Goal: Information Seeking & Learning: Learn about a topic

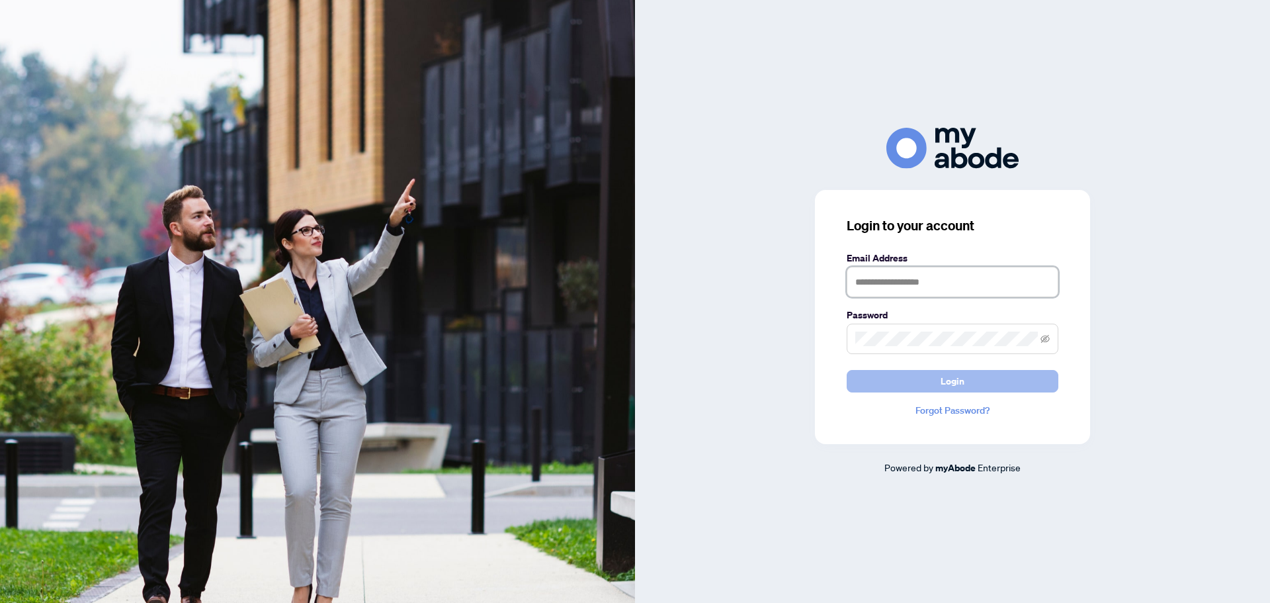
type input "**********"
click at [965, 381] on button "Login" at bounding box center [953, 381] width 212 height 22
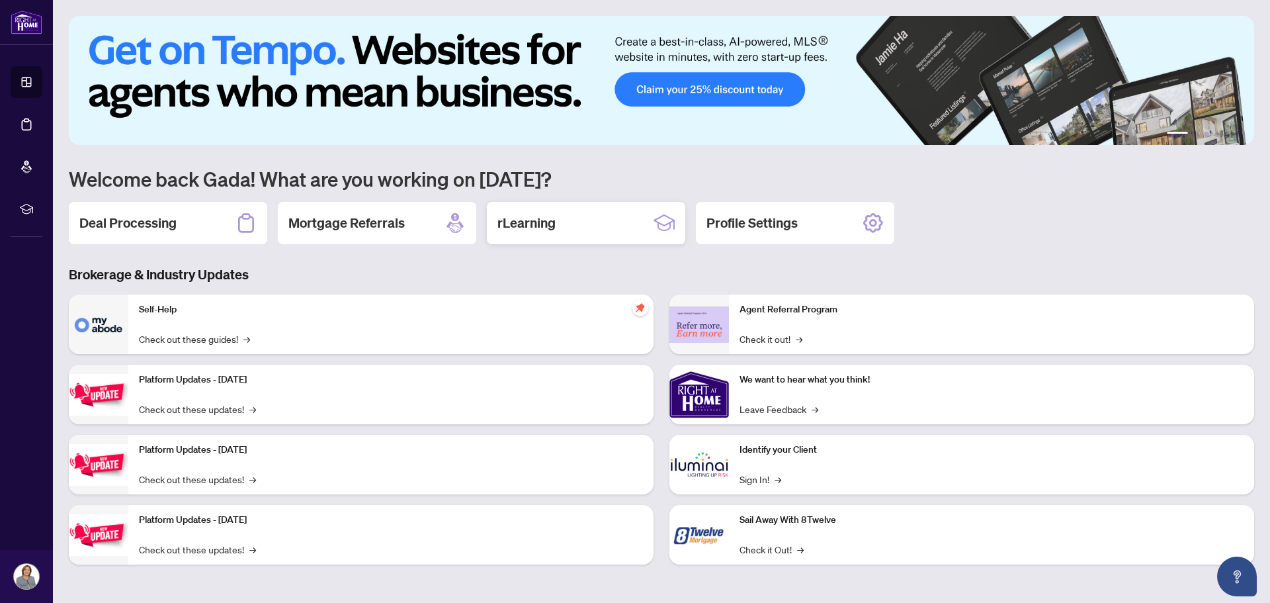
click at [525, 226] on h2 "rLearning" at bounding box center [527, 223] width 58 height 19
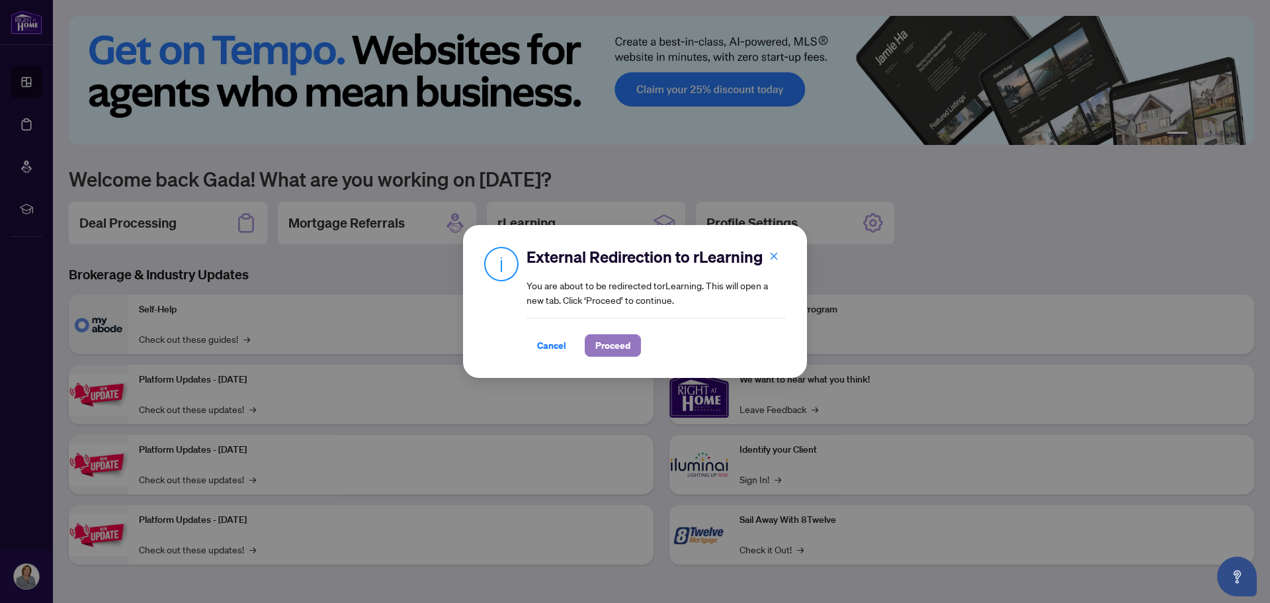
click at [625, 348] on span "Proceed" at bounding box center [613, 345] width 35 height 21
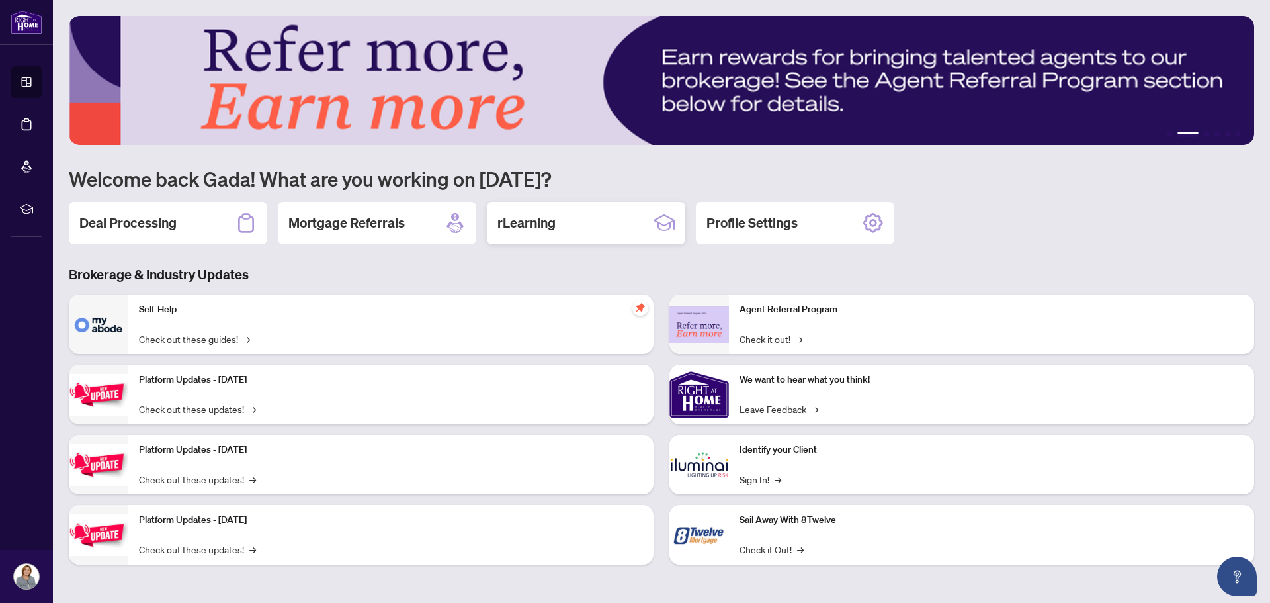
click at [549, 224] on h2 "rLearning" at bounding box center [527, 223] width 58 height 19
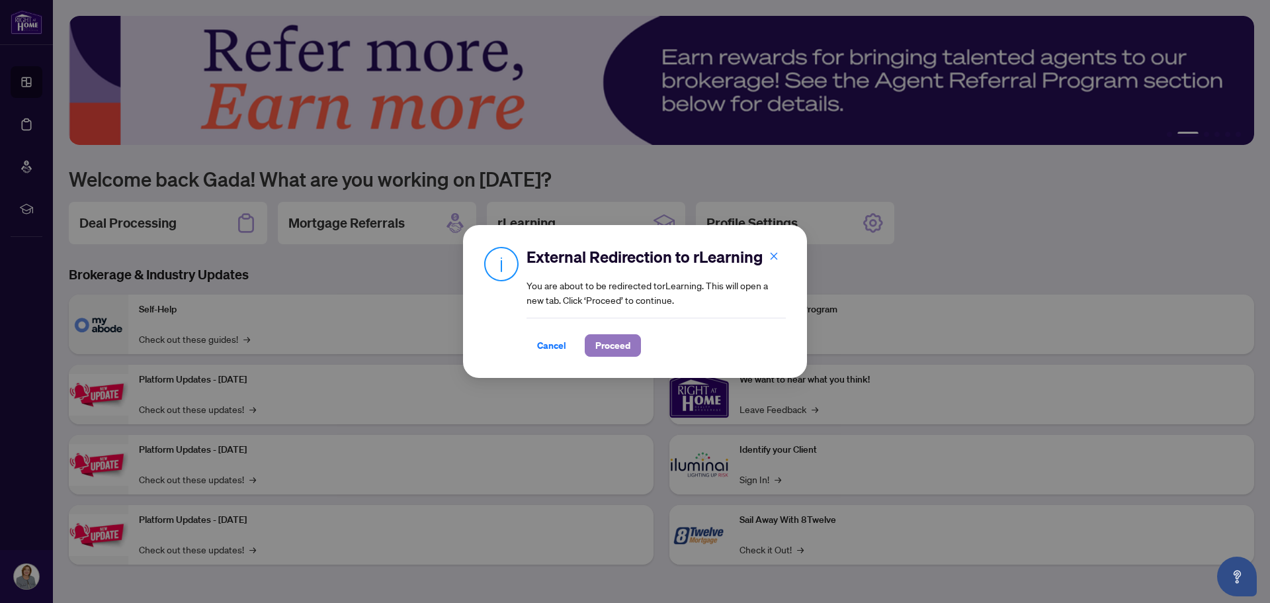
click at [630, 347] on span "Proceed" at bounding box center [613, 345] width 35 height 21
